Goal: Transaction & Acquisition: Purchase product/service

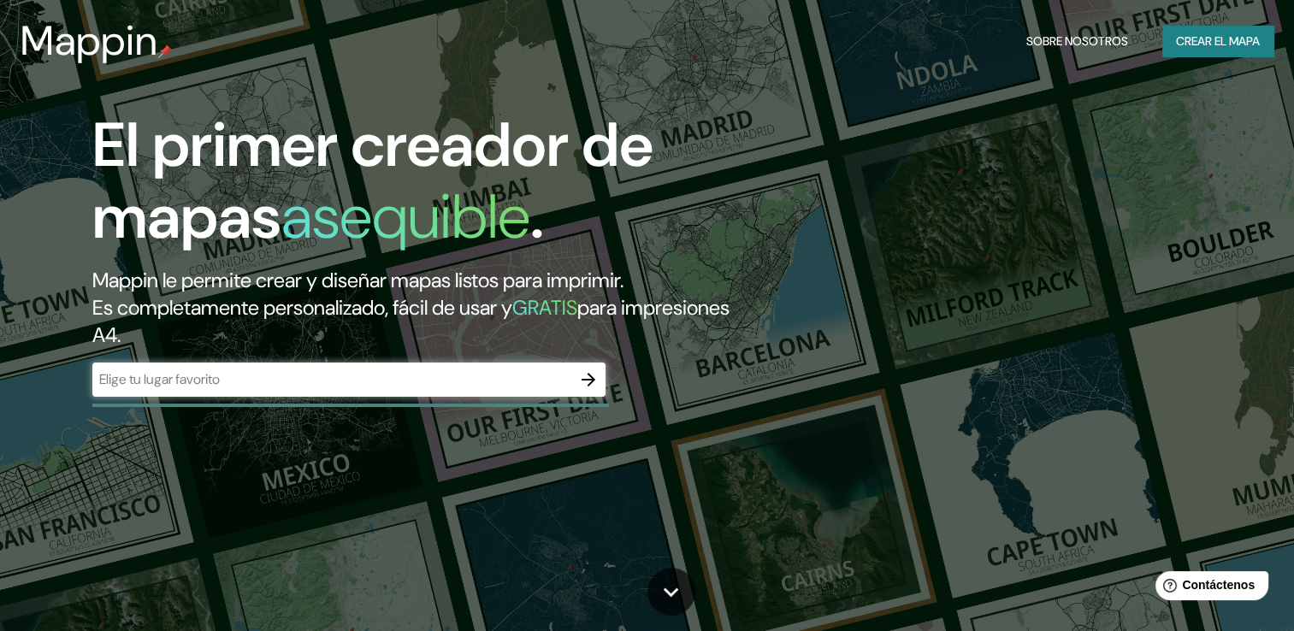
click at [333, 382] on input "text" at bounding box center [331, 379] width 479 height 20
type input "[GEOGRAPHIC_DATA]"
click at [584, 386] on icon "button" at bounding box center [588, 379] width 21 height 21
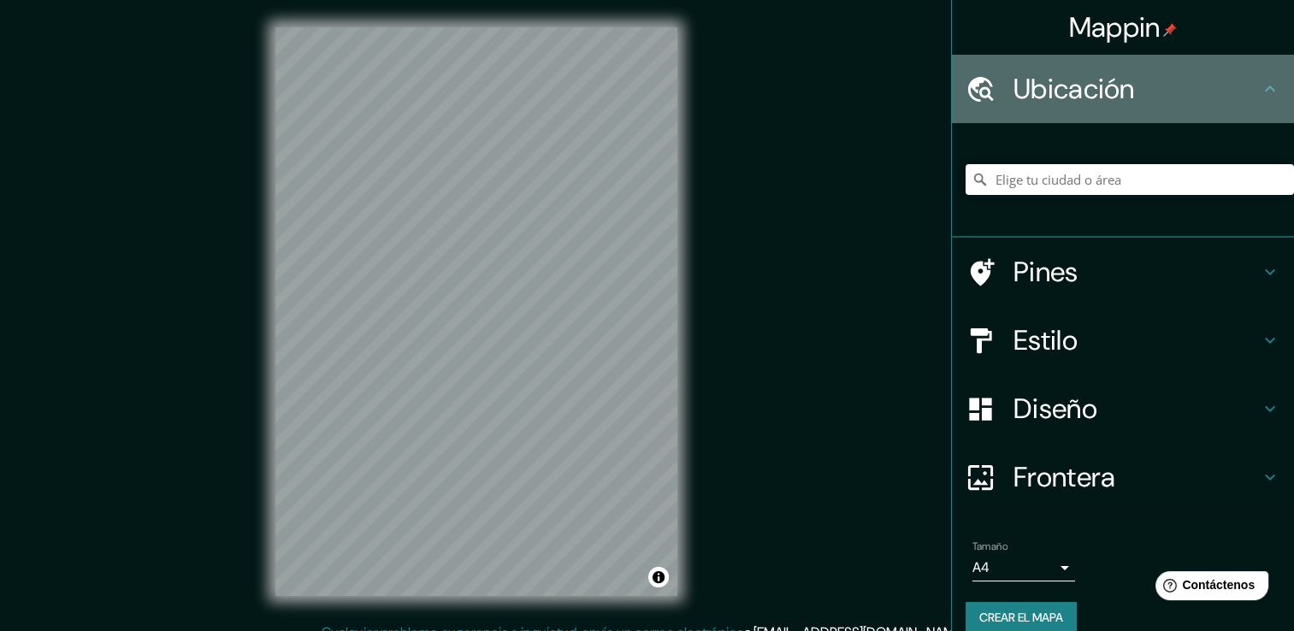
click at [1260, 86] on icon at bounding box center [1270, 89] width 21 height 21
click at [1260, 91] on icon at bounding box center [1270, 89] width 21 height 21
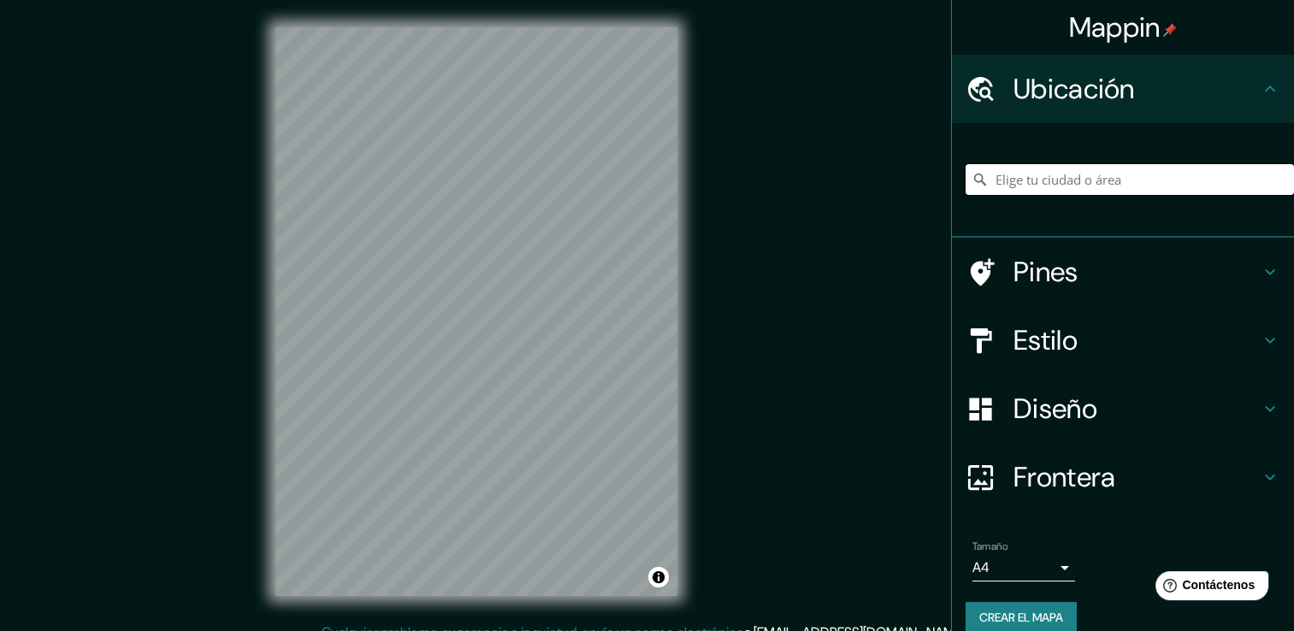
click at [1139, 180] on input "Elige tu ciudad o área" at bounding box center [1129, 179] width 328 height 31
drag, startPoint x: 1178, startPoint y: 173, endPoint x: 937, endPoint y: 187, distance: 241.6
click at [951, 187] on div "Mappin Ubicación [GEOGRAPHIC_DATA], [GEOGRAPHIC_DATA], [GEOGRAPHIC_DATA] Pines …" at bounding box center [1122, 315] width 343 height 631
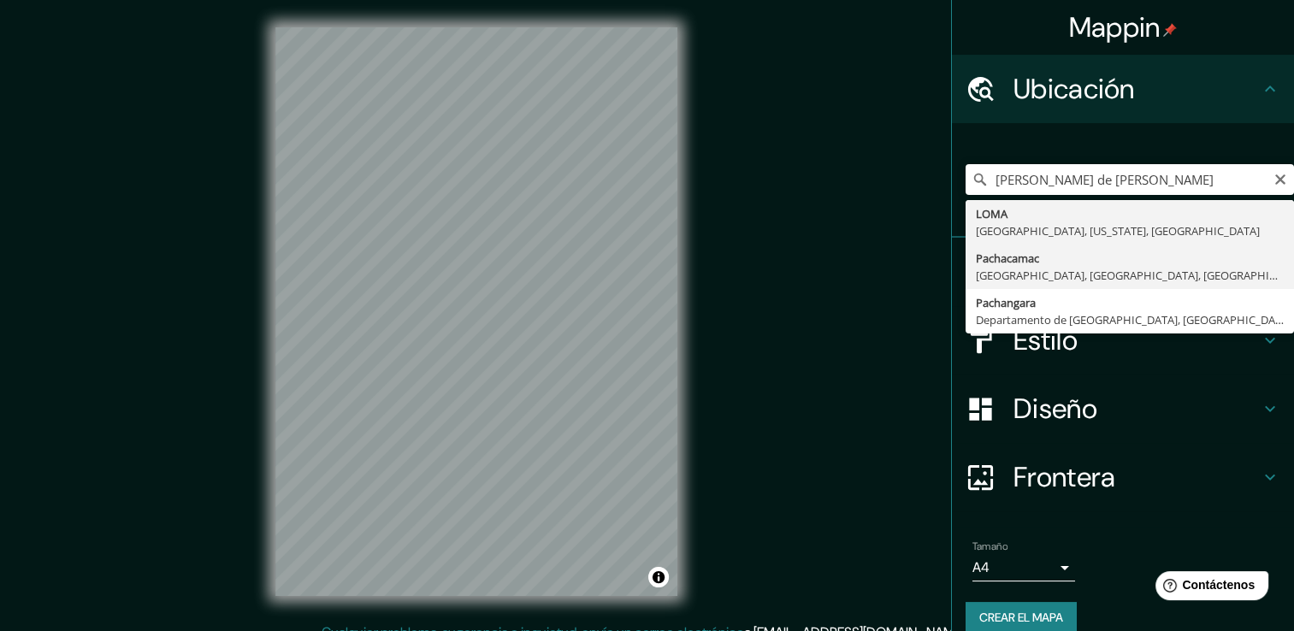
type input "Pachacamac, [GEOGRAPHIC_DATA], [GEOGRAPHIC_DATA], [GEOGRAPHIC_DATA]"
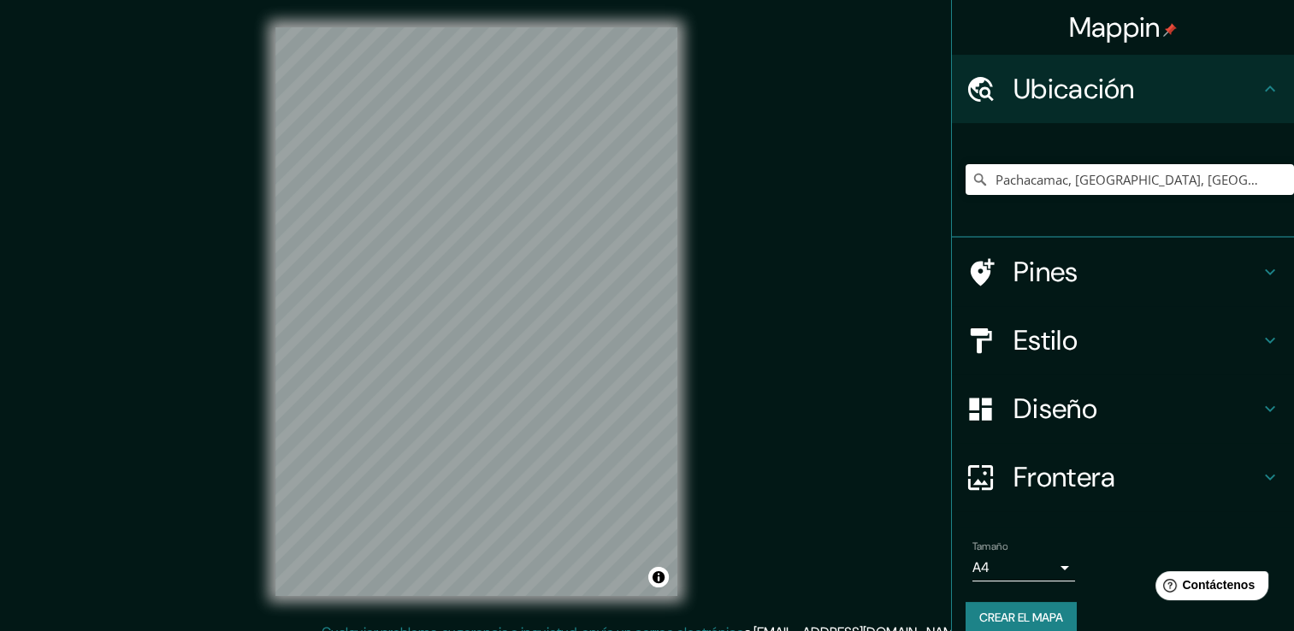
click at [1260, 337] on icon at bounding box center [1270, 340] width 21 height 21
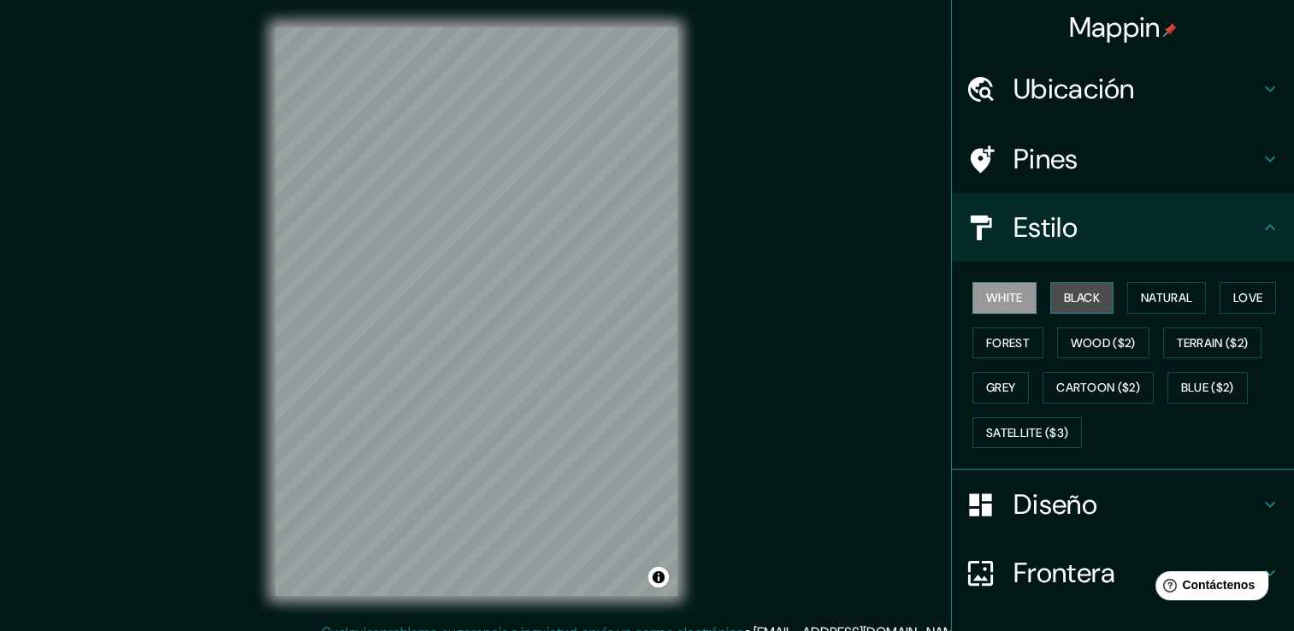
click at [1084, 300] on font "Black" at bounding box center [1082, 297] width 37 height 21
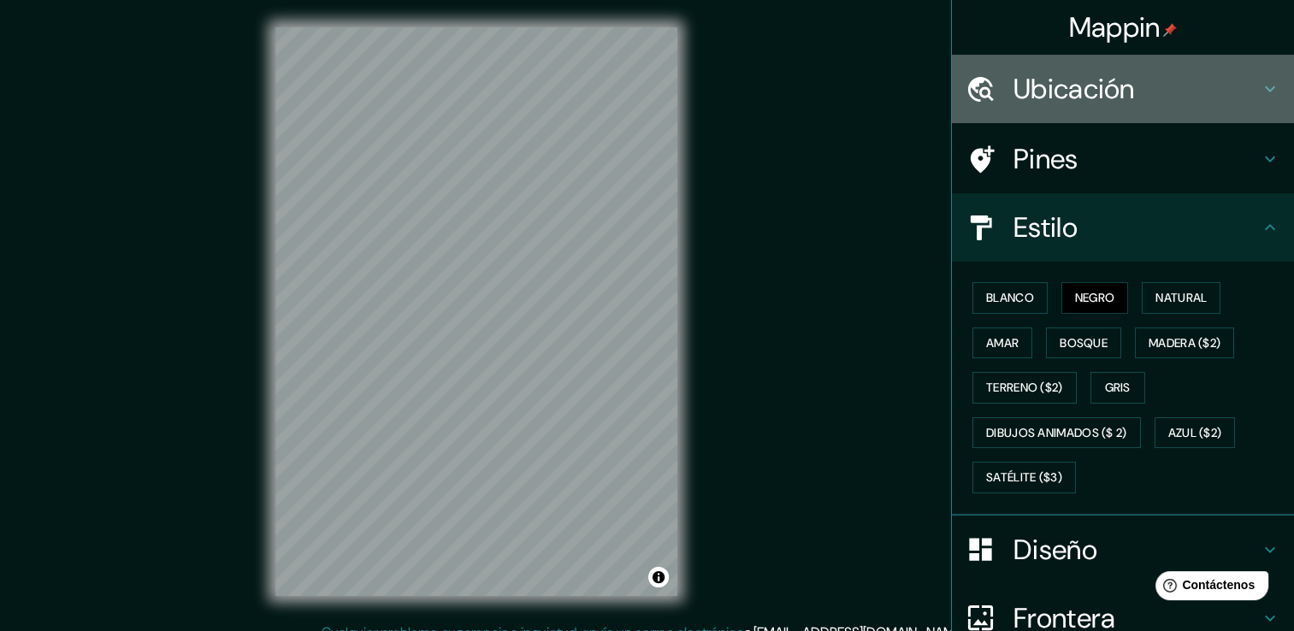
click at [1223, 89] on h4 "Ubicación" at bounding box center [1136, 89] width 246 height 34
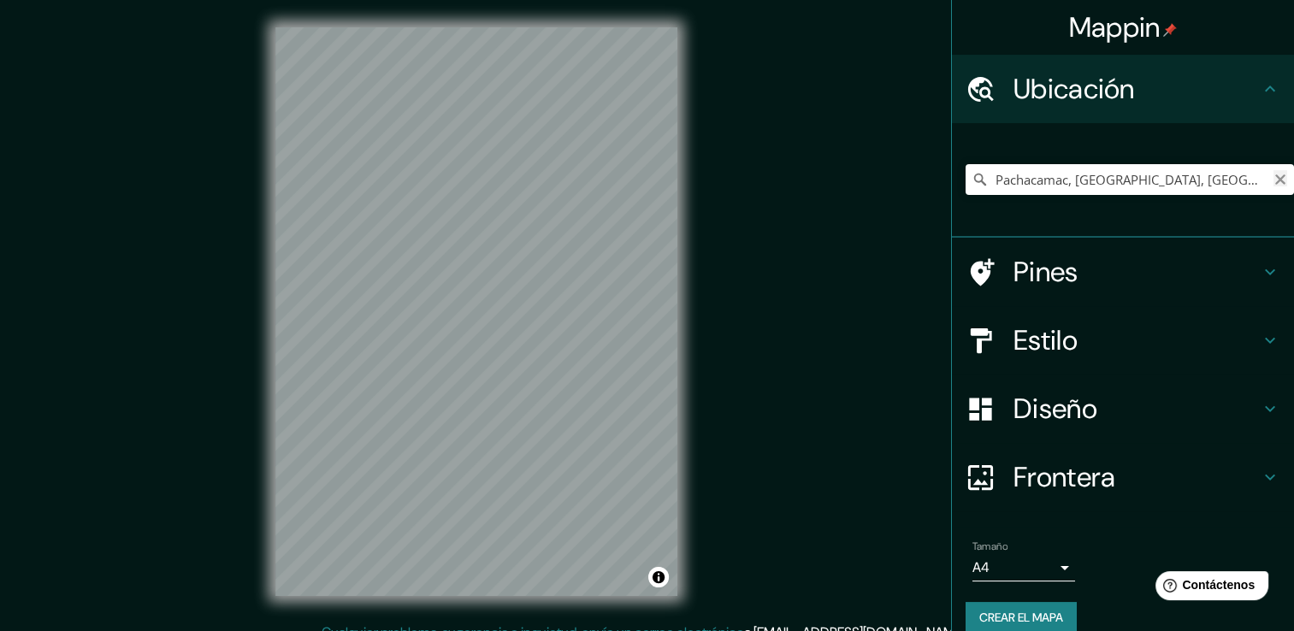
click at [1275, 178] on icon "Claro" at bounding box center [1280, 179] width 10 height 10
click at [1128, 197] on div at bounding box center [1129, 180] width 328 height 86
click at [1115, 174] on input "Elige tu ciudad o área" at bounding box center [1129, 179] width 328 height 31
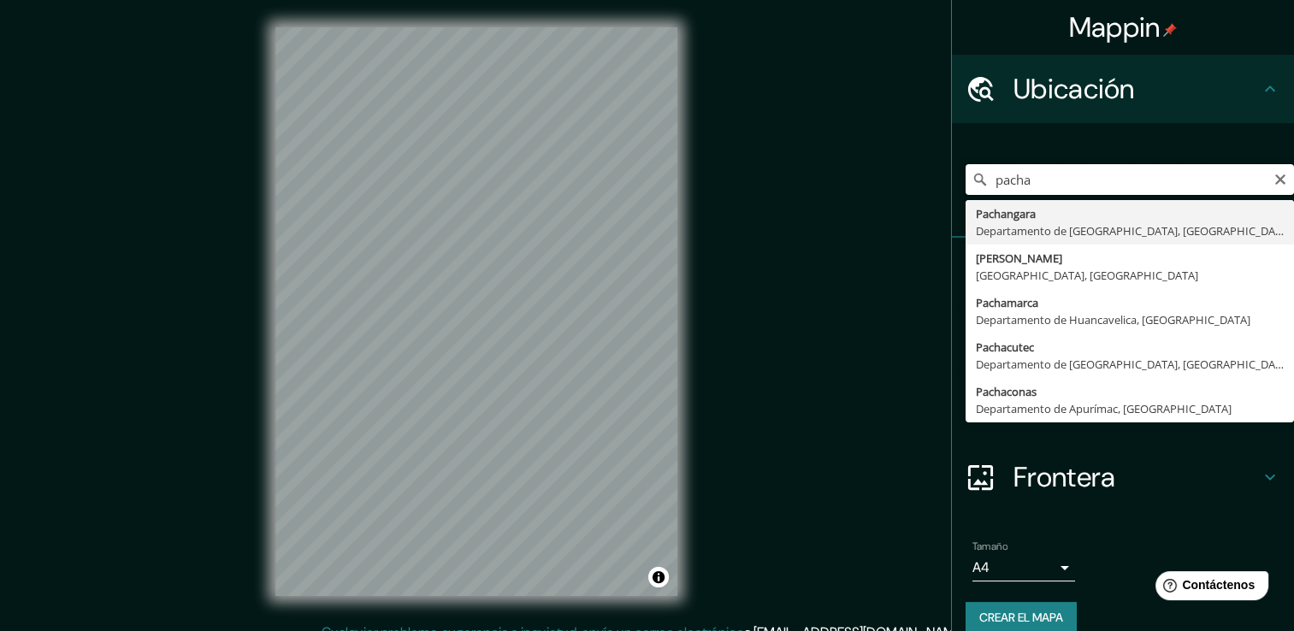
click at [1112, 174] on input "pacha" at bounding box center [1129, 179] width 328 height 31
click at [1115, 187] on input "pacha" at bounding box center [1129, 179] width 328 height 31
type input "Pachacamac, [GEOGRAPHIC_DATA], [GEOGRAPHIC_DATA], [GEOGRAPHIC_DATA]"
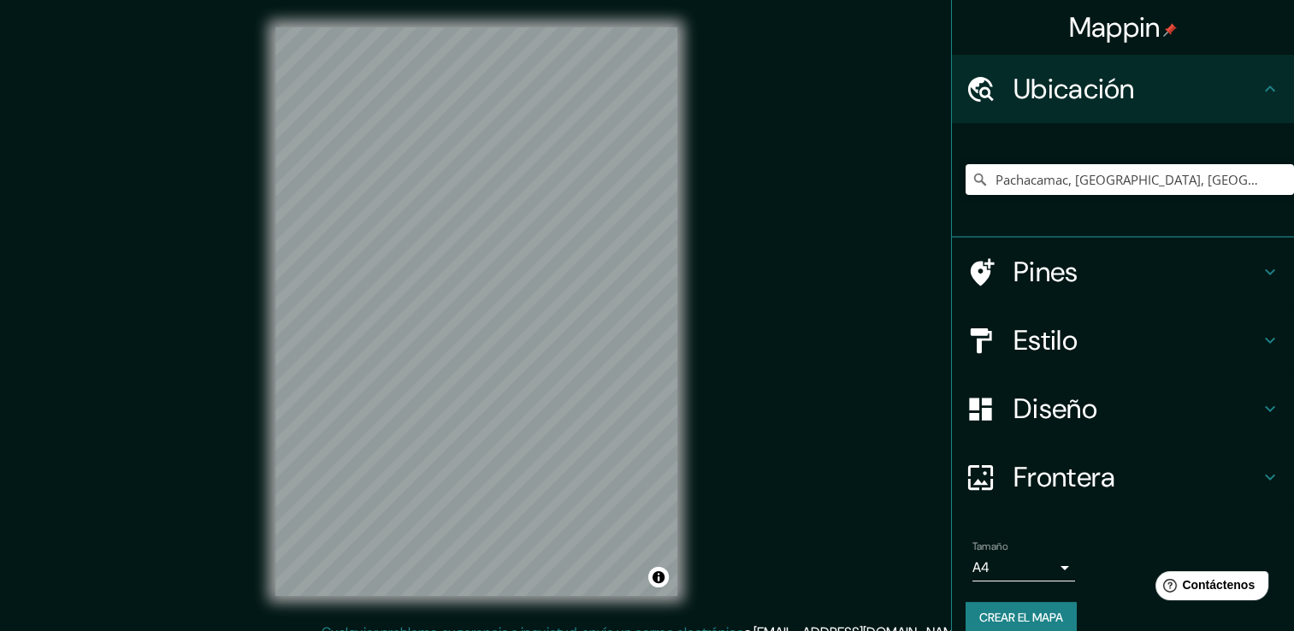
click at [715, 253] on div "Mappin Ubicación Pachacamac, [GEOGRAPHIC_DATA], [GEOGRAPHIC_DATA], [GEOGRAPHIC_…" at bounding box center [647, 325] width 1294 height 650
click at [711, 298] on div "Mappin Ubicación Pachacamac, [GEOGRAPHIC_DATA], [GEOGRAPHIC_DATA], [GEOGRAPHIC_…" at bounding box center [647, 325] width 1294 height 650
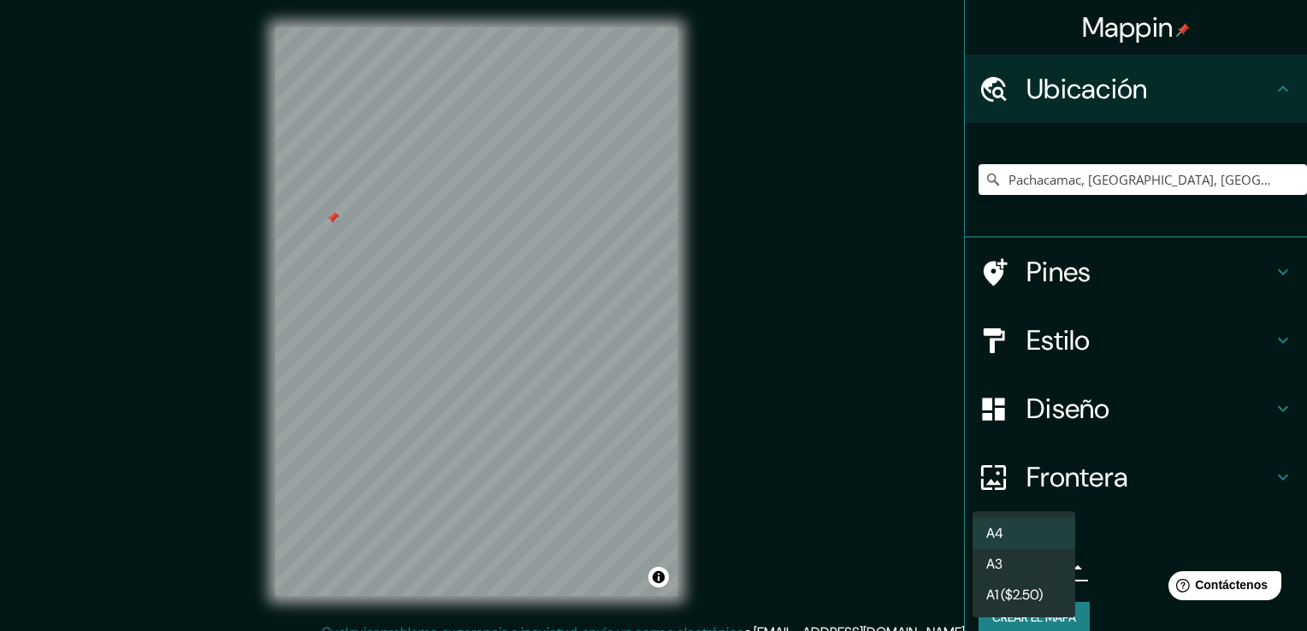
click at [1048, 566] on body "Mappin Ubicación Pachacamac, [GEOGRAPHIC_DATA], [GEOGRAPHIC_DATA], [GEOGRAPHIC_…" at bounding box center [653, 315] width 1307 height 631
click at [1043, 566] on li "A3" at bounding box center [1023, 564] width 103 height 31
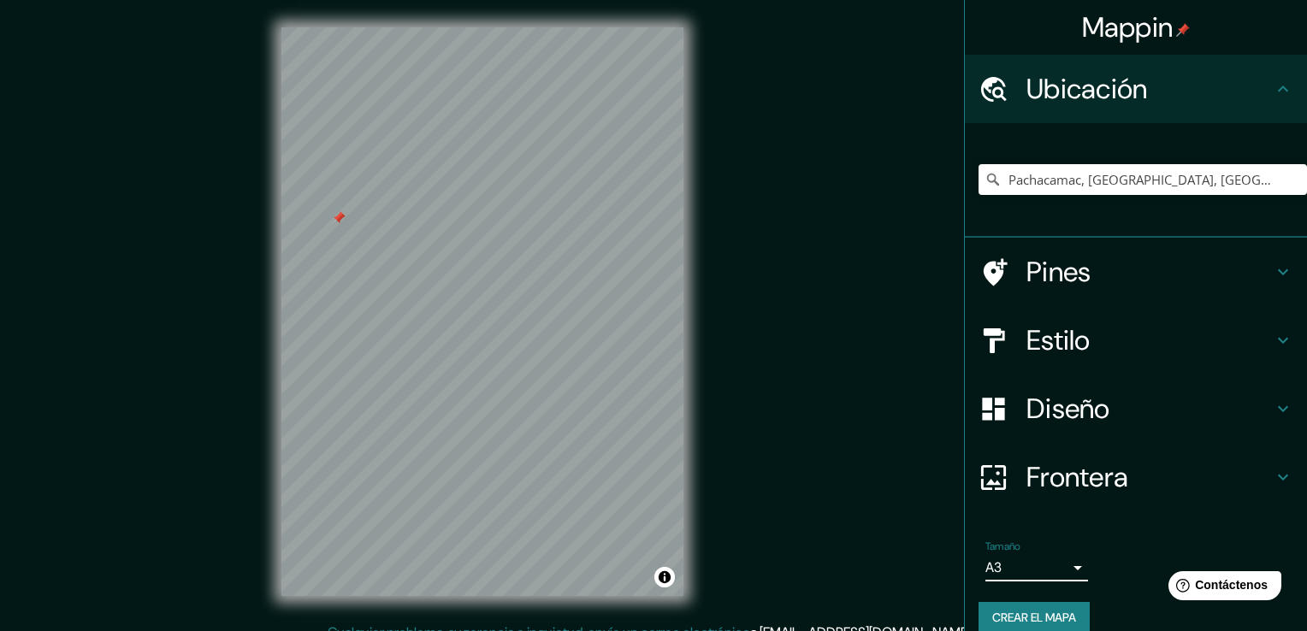
click at [1043, 564] on body "Mappin Ubicación Pachacamac, [GEOGRAPHIC_DATA], [GEOGRAPHIC_DATA], [GEOGRAPHIC_…" at bounding box center [653, 315] width 1307 height 631
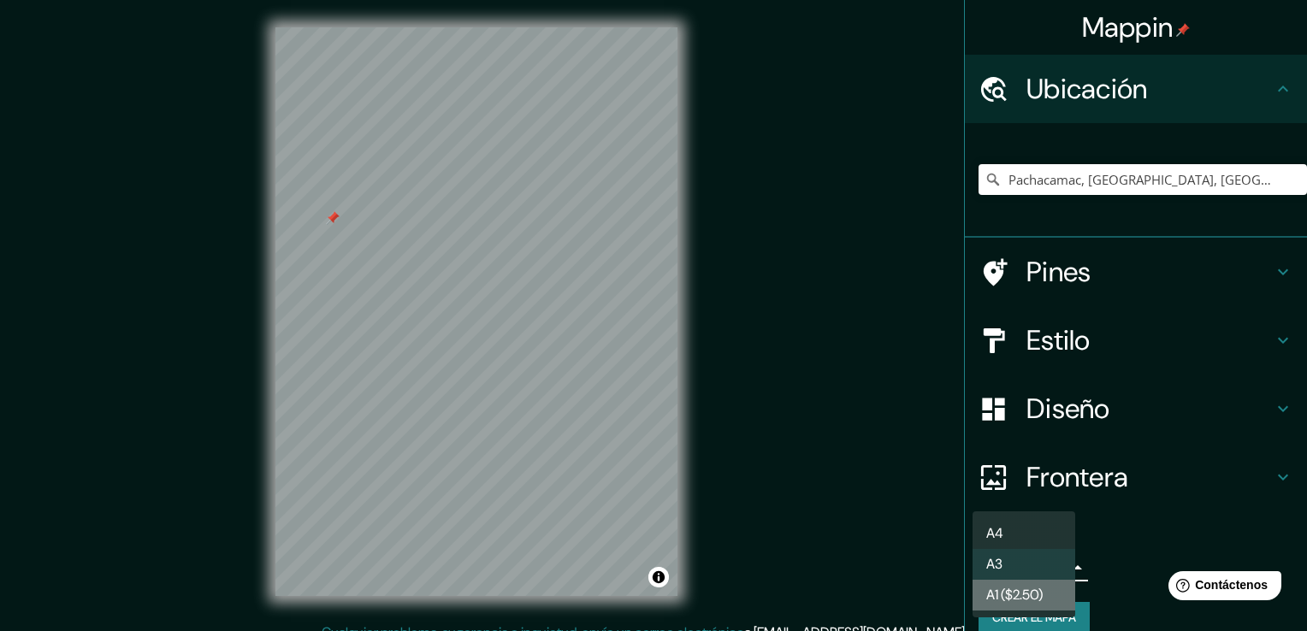
click at [1040, 592] on font "A1 ($2.50)" at bounding box center [1014, 595] width 56 height 21
click at [1047, 569] on body "Mappin Ubicación Pachacamac, [GEOGRAPHIC_DATA], [GEOGRAPHIC_DATA], [GEOGRAPHIC_…" at bounding box center [653, 315] width 1307 height 631
click at [1040, 564] on li "A3" at bounding box center [1023, 564] width 103 height 31
type input "a4"
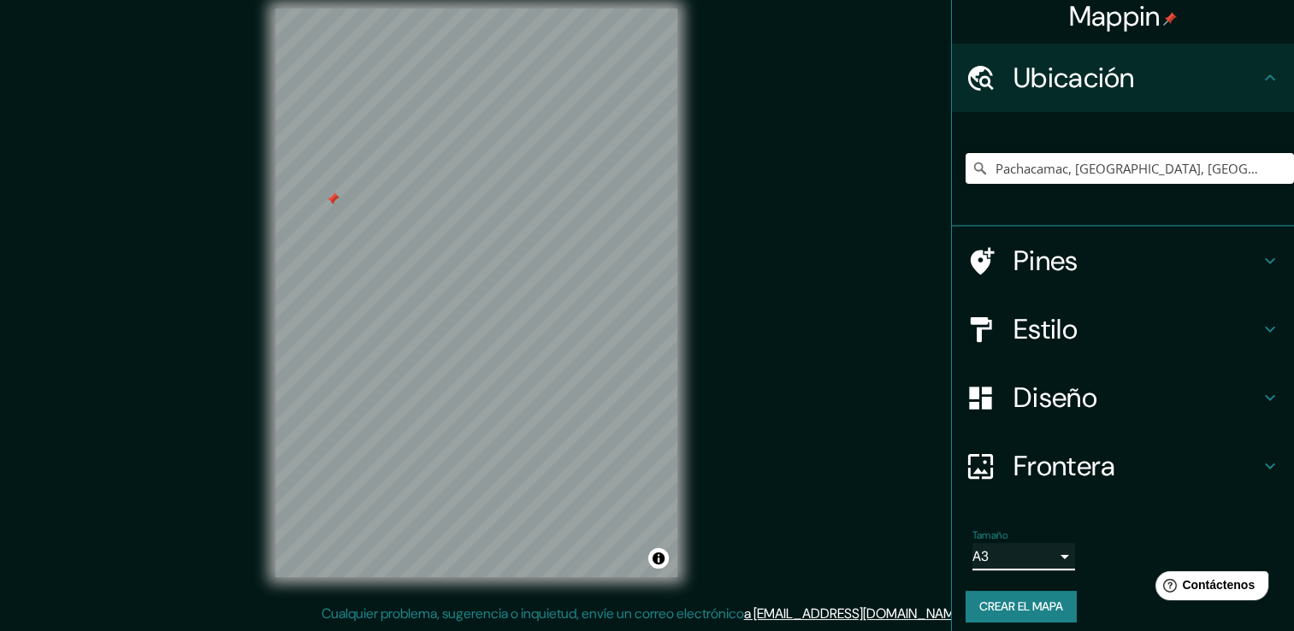
scroll to position [21, 0]
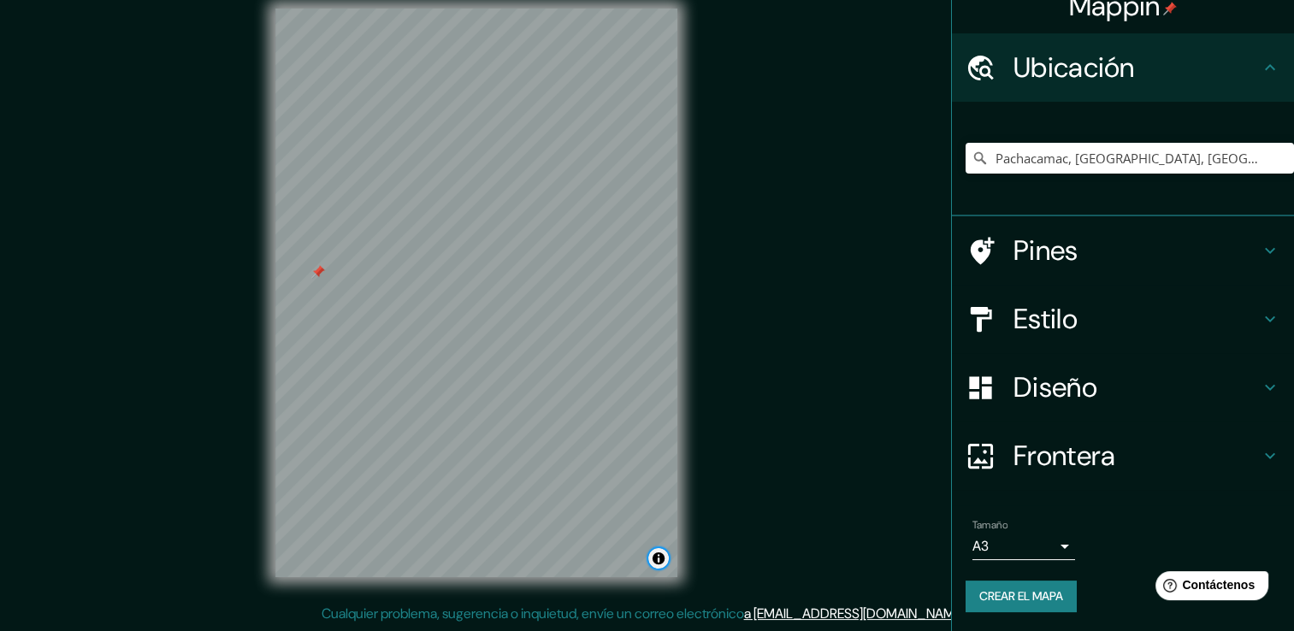
click at [655, 563] on button "Alternar atribución" at bounding box center [658, 558] width 21 height 21
